Goal: Register for event/course: Register for event/course

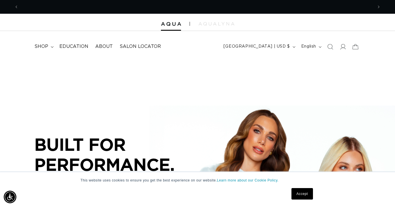
scroll to position [0, 354]
click at [299, 194] on link "Accept" at bounding box center [302, 193] width 21 height 11
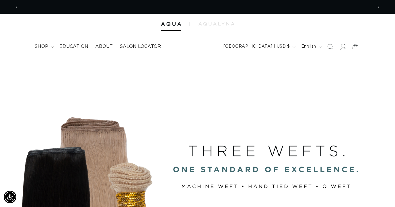
click at [343, 46] on icon at bounding box center [343, 47] width 6 height 6
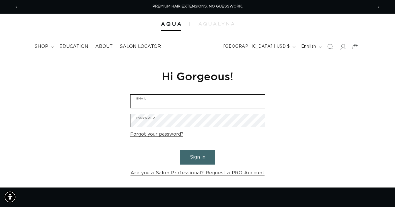
type input "tarinhanson@gmail.com"
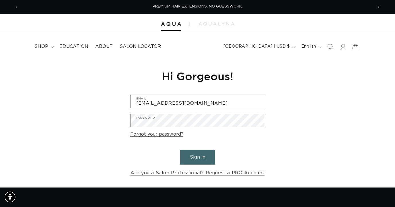
click at [193, 159] on button "Sign in" at bounding box center [197, 157] width 35 height 15
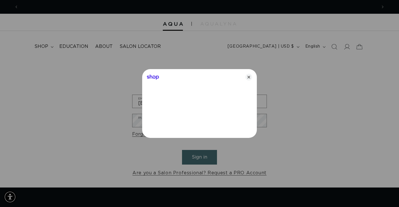
scroll to position [0, 359]
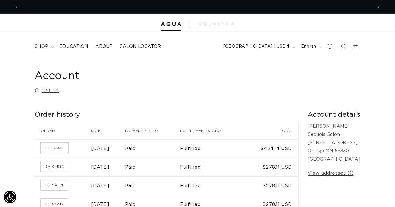
scroll to position [0, 354]
click at [44, 48] on span "shop" at bounding box center [41, 47] width 14 height 6
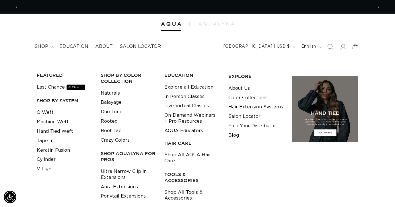
scroll to position [0, 709]
click at [45, 142] on link "Tape In" at bounding box center [45, 140] width 17 height 9
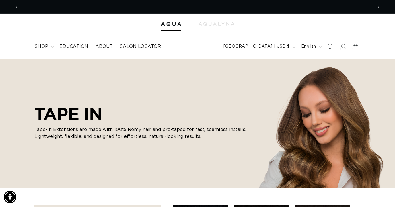
scroll to position [0, 709]
click at [69, 46] on span "Education" at bounding box center [73, 47] width 29 height 6
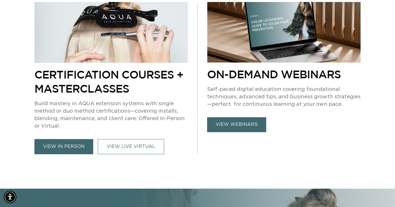
scroll to position [267, 0]
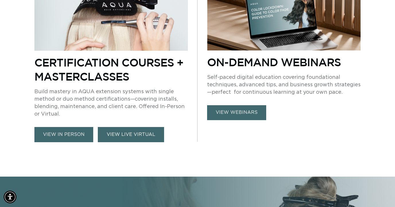
click at [141, 131] on link "VIEW LIVE VIRTUAL" at bounding box center [131, 134] width 66 height 15
